Goal: Use online tool/utility: Utilize a website feature to perform a specific function

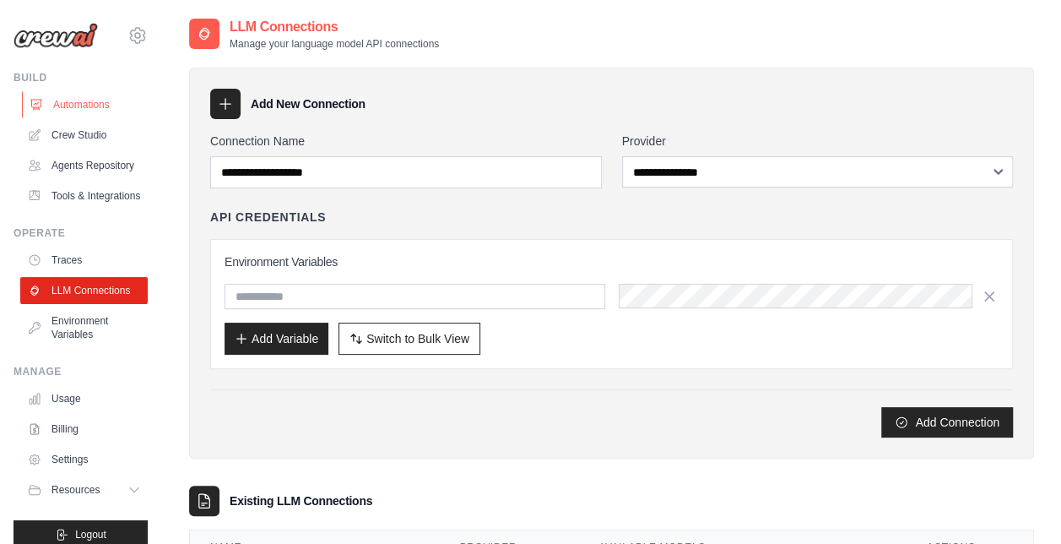
click at [81, 103] on link "Automations" at bounding box center [86, 104] width 128 height 27
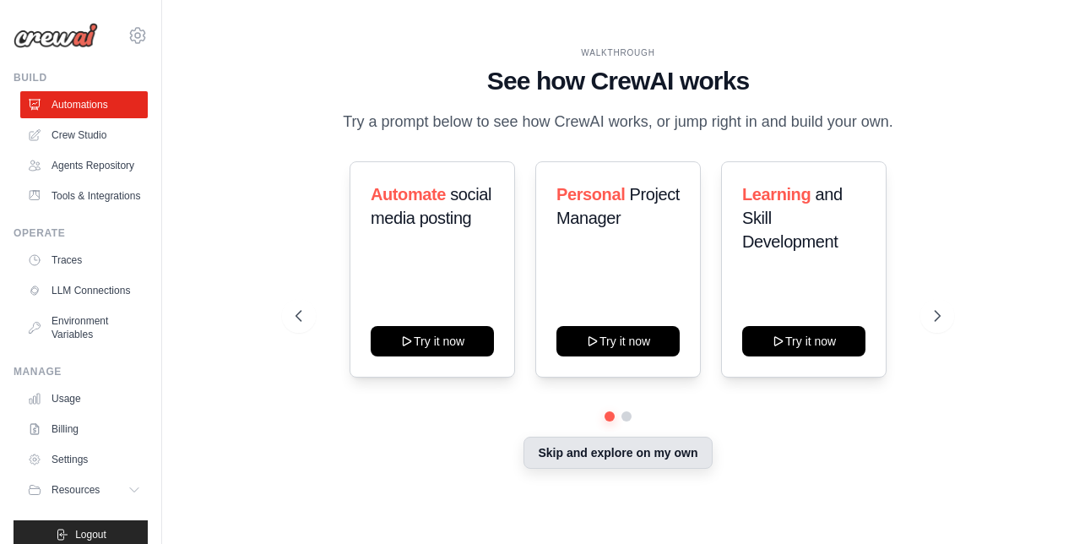
click at [632, 454] on button "Skip and explore on my own" at bounding box center [618, 453] width 188 height 32
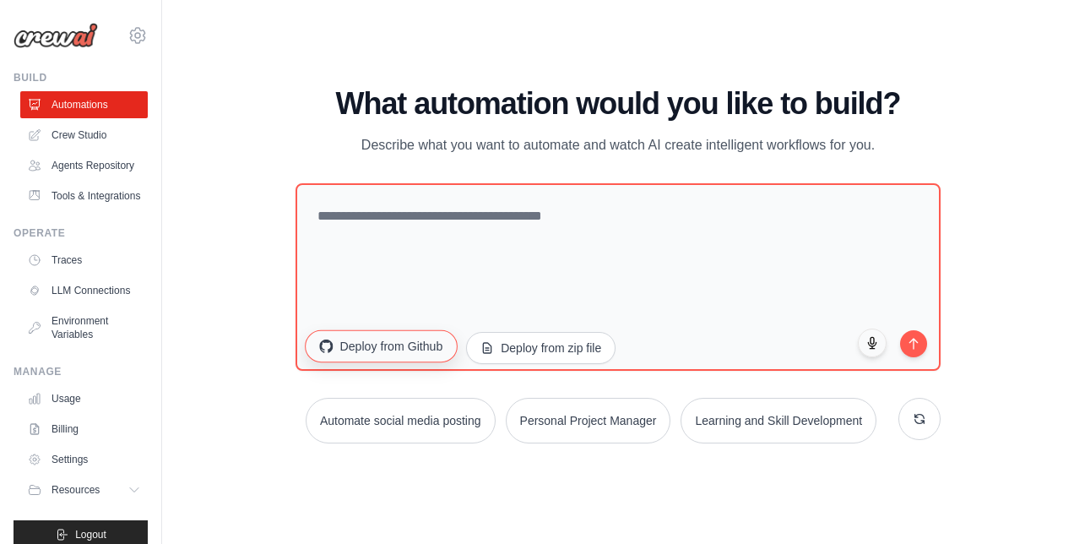
click at [397, 352] on button "Deploy from Github" at bounding box center [381, 346] width 152 height 32
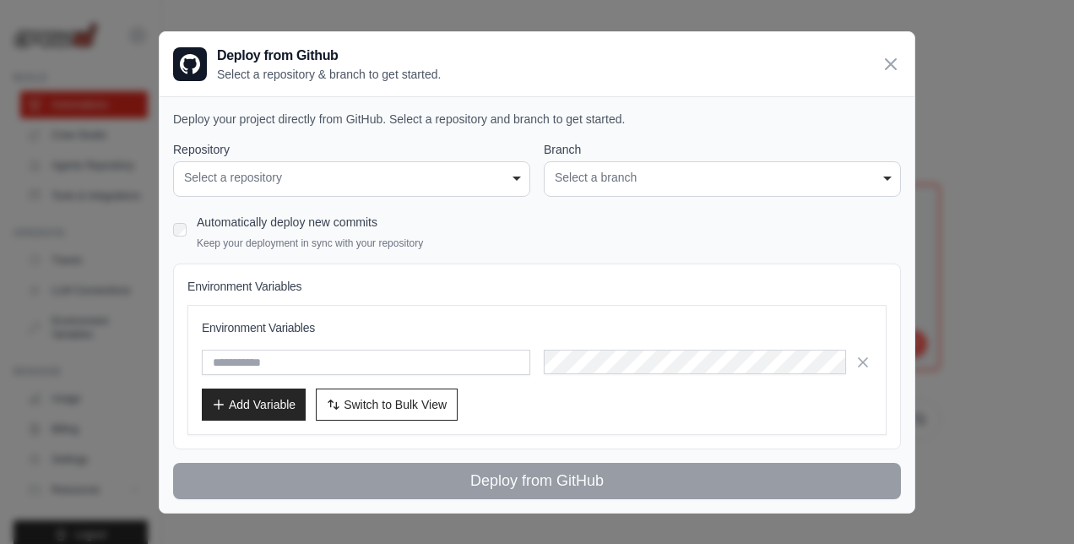
click at [461, 239] on div "Automatically deploy new commits Keep your deployment in sync with your reposit…" at bounding box center [537, 230] width 728 height 40
click at [892, 61] on icon at bounding box center [891, 63] width 20 height 20
